Goal: Task Accomplishment & Management: Manage account settings

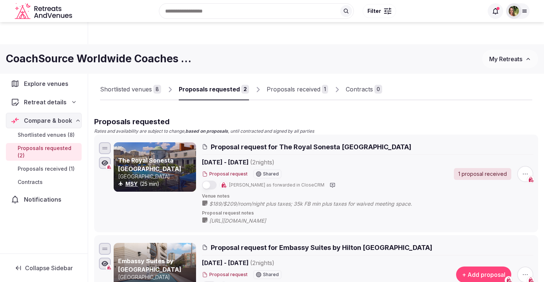
scroll to position [258, 0]
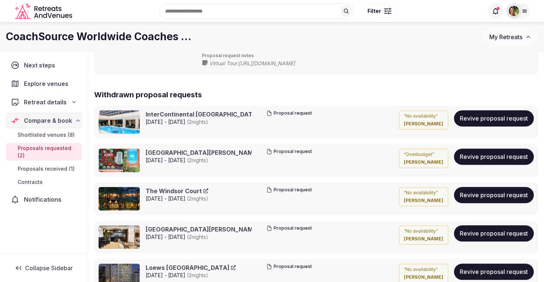
click at [489, 38] on button "My Retreats" at bounding box center [511, 37] width 56 height 18
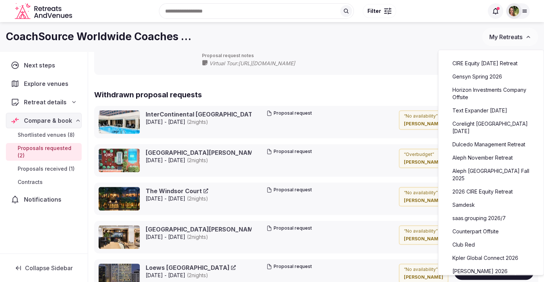
click at [481, 141] on link "Dulcedo Management Retreat" at bounding box center [491, 144] width 91 height 12
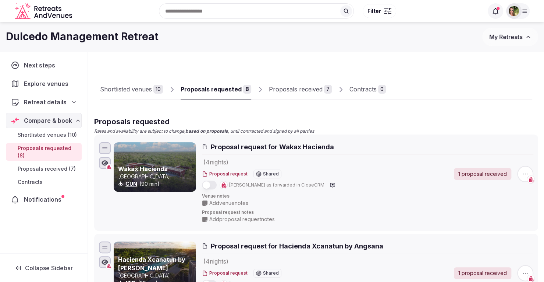
click at [291, 88] on div "Proposals received" at bounding box center [296, 89] width 54 height 9
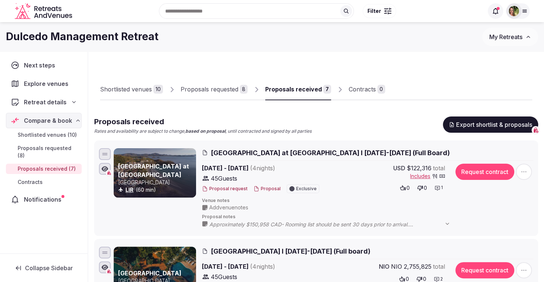
click at [264, 187] on button "Proposal" at bounding box center [267, 189] width 27 height 6
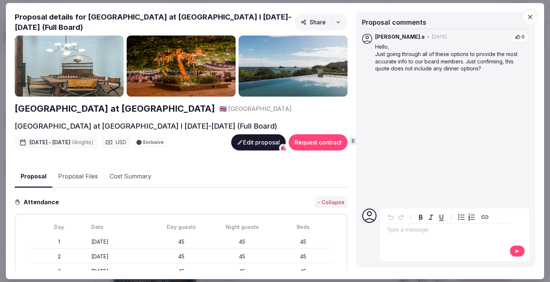
click at [532, 14] on icon "button" at bounding box center [529, 16] width 7 height 7
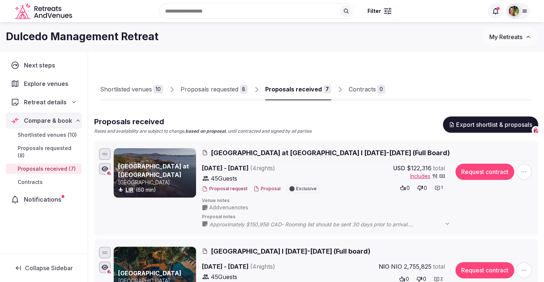
drag, startPoint x: 432, startPoint y: 166, endPoint x: 411, endPoint y: 168, distance: 21.4
click at [411, 168] on div "USD $122,316 total" at bounding box center [420, 167] width 52 height 9
drag, startPoint x: 408, startPoint y: 167, endPoint x: 439, endPoint y: 170, distance: 31.1
click at [440, 170] on div "USD $122,316 total" at bounding box center [420, 167] width 52 height 9
click at [0, 0] on icon at bounding box center [0, 0] width 0 height 0
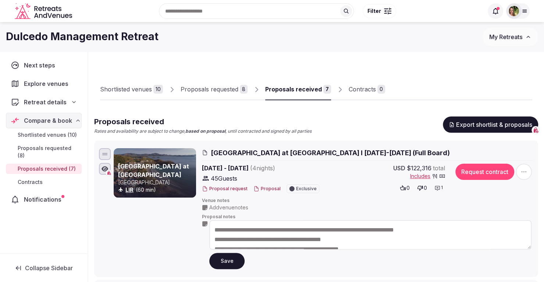
drag, startPoint x: 282, startPoint y: 232, endPoint x: 257, endPoint y: 230, distance: 24.4
click at [257, 230] on textarea "**********" at bounding box center [370, 234] width 322 height 29
paste textarea
click at [263, 232] on textarea "**********" at bounding box center [370, 234] width 322 height 29
click at [266, 229] on textarea "**********" at bounding box center [370, 234] width 322 height 29
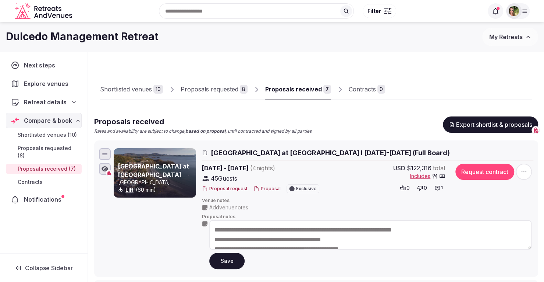
click at [257, 229] on textarea "**********" at bounding box center [370, 234] width 322 height 29
type textarea "**********"
click at [226, 257] on button "Save" at bounding box center [226, 261] width 35 height 16
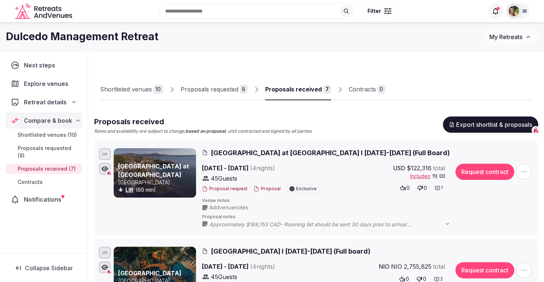
click at [438, 187] on icon at bounding box center [438, 188] width 5 height 4
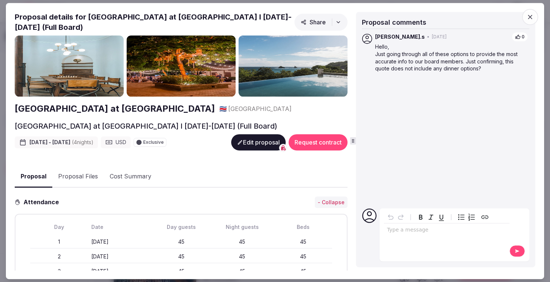
click at [402, 232] on p "editable markdown" at bounding box center [447, 229] width 120 height 7
click at [514, 251] on button at bounding box center [517, 251] width 15 height 12
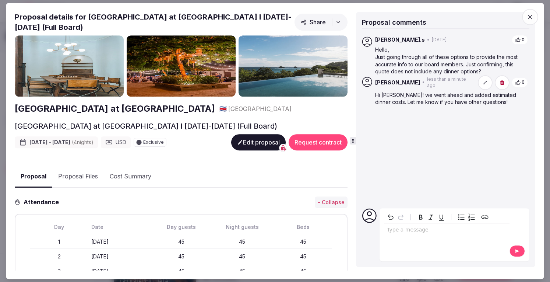
click at [530, 19] on icon "button" at bounding box center [529, 16] width 7 height 7
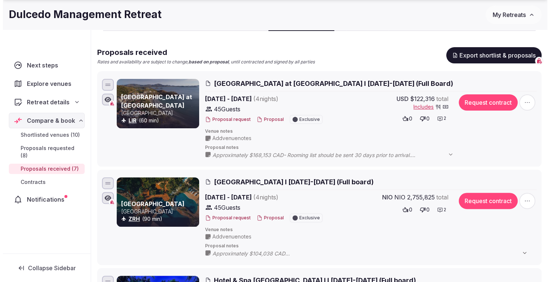
scroll to position [74, 0]
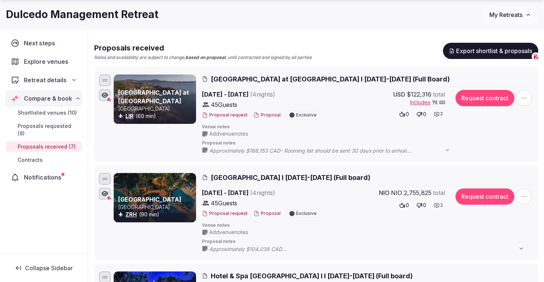
click at [437, 205] on icon at bounding box center [437, 205] width 6 height 6
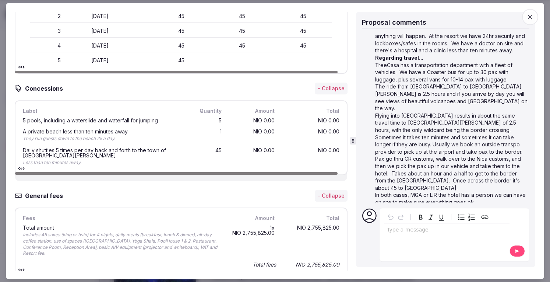
scroll to position [295, 0]
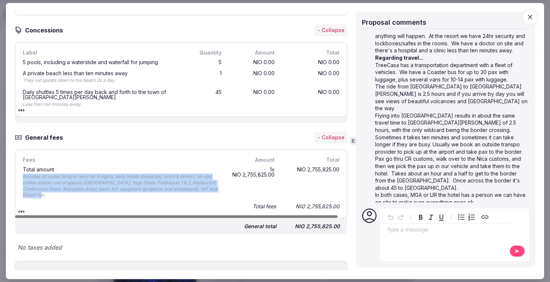
drag, startPoint x: 47, startPoint y: 193, endPoint x: 18, endPoint y: 177, distance: 33.5
click at [18, 177] on div "Fees Amount Total Total amount Includes 45 suites (king or twin) for 4 nights, …" at bounding box center [181, 183] width 333 height 69
copy div "Includes 45 suites (king or twin) for 4 nights, daily meals (breakfast, lunch &…"
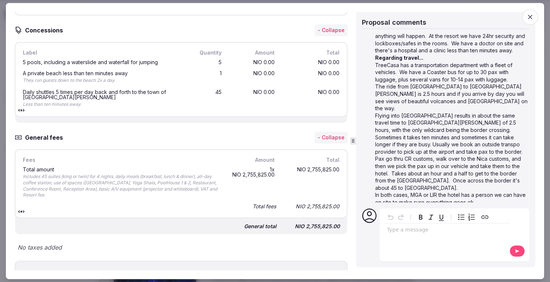
click at [407, 231] on p "editable markdown" at bounding box center [447, 229] width 120 height 7
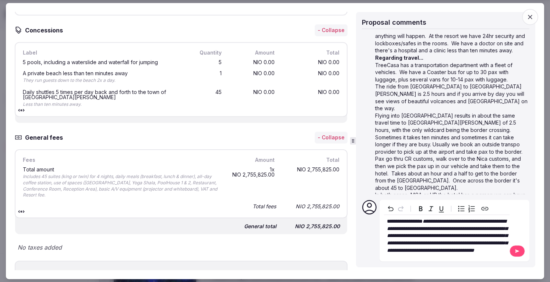
click at [517, 252] on icon at bounding box center [517, 250] width 4 height 3
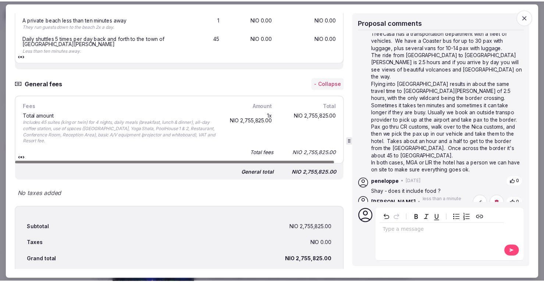
scroll to position [405, 0]
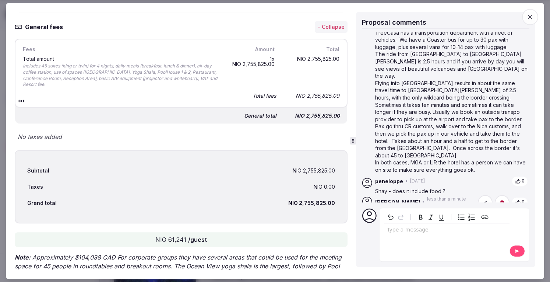
click at [532, 15] on icon "button" at bounding box center [530, 17] width 4 height 4
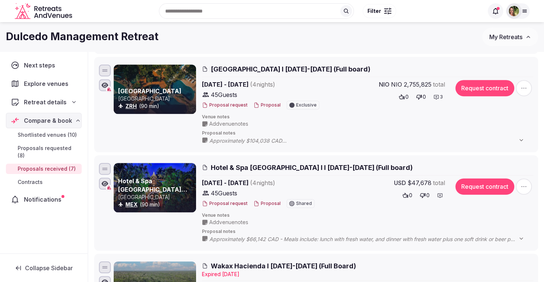
scroll to position [0, 0]
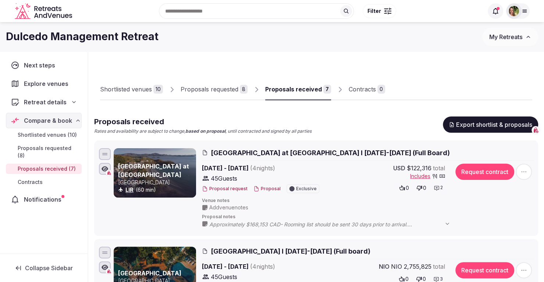
click at [438, 187] on icon at bounding box center [437, 188] width 6 height 6
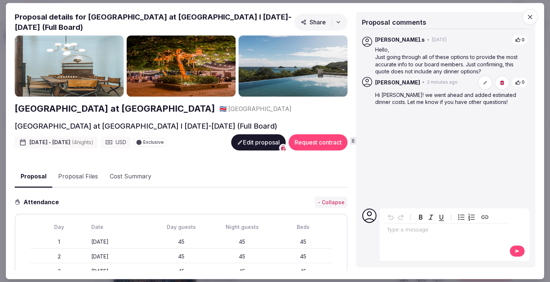
click at [532, 15] on icon "button" at bounding box center [530, 17] width 4 height 4
